Goal: Navigation & Orientation: Find specific page/section

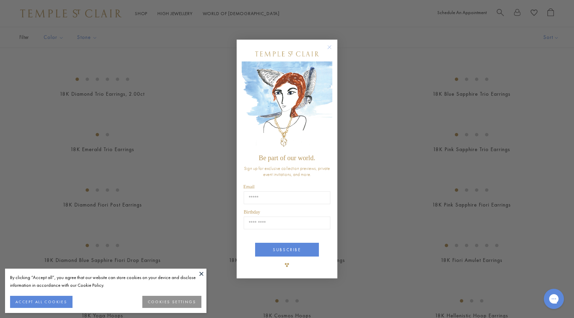
scroll to position [382, 0]
click at [329, 46] on circle "Close dialog" at bounding box center [330, 47] width 8 height 8
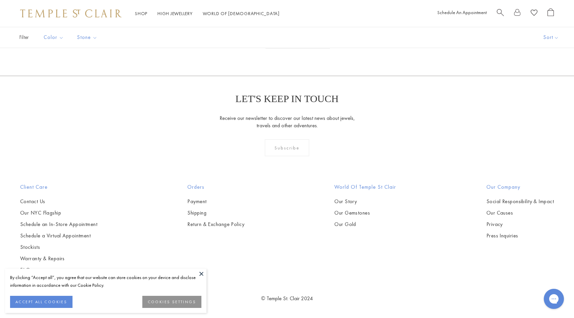
scroll to position [3379, 0]
click at [276, 49] on link "2" at bounding box center [276, 39] width 22 height 18
click at [311, 49] on link "3" at bounding box center [309, 39] width 22 height 18
